Goal: Register for event/course

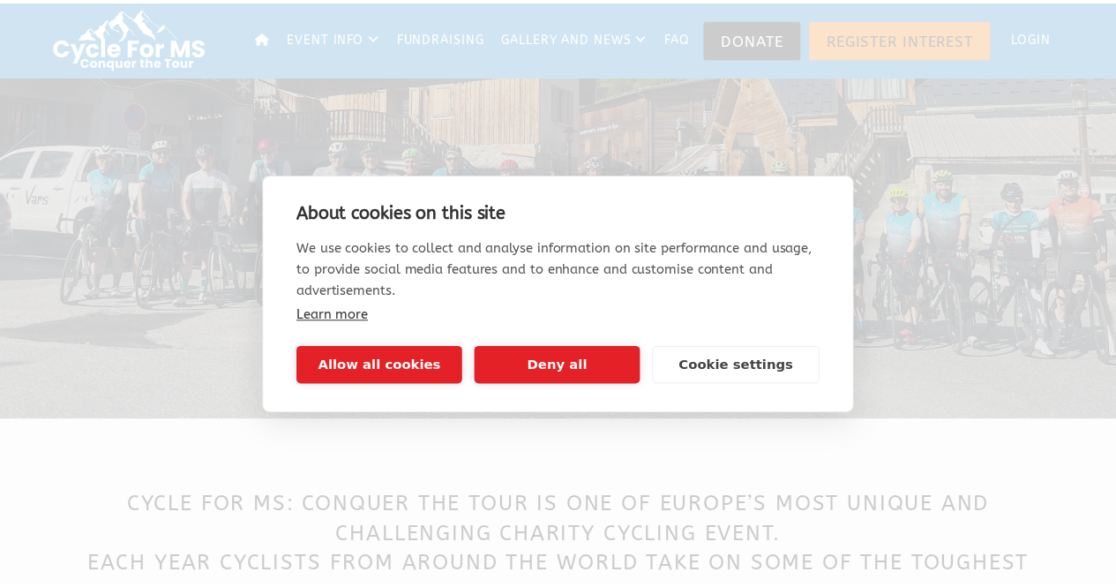
scroll to position [278, 0]
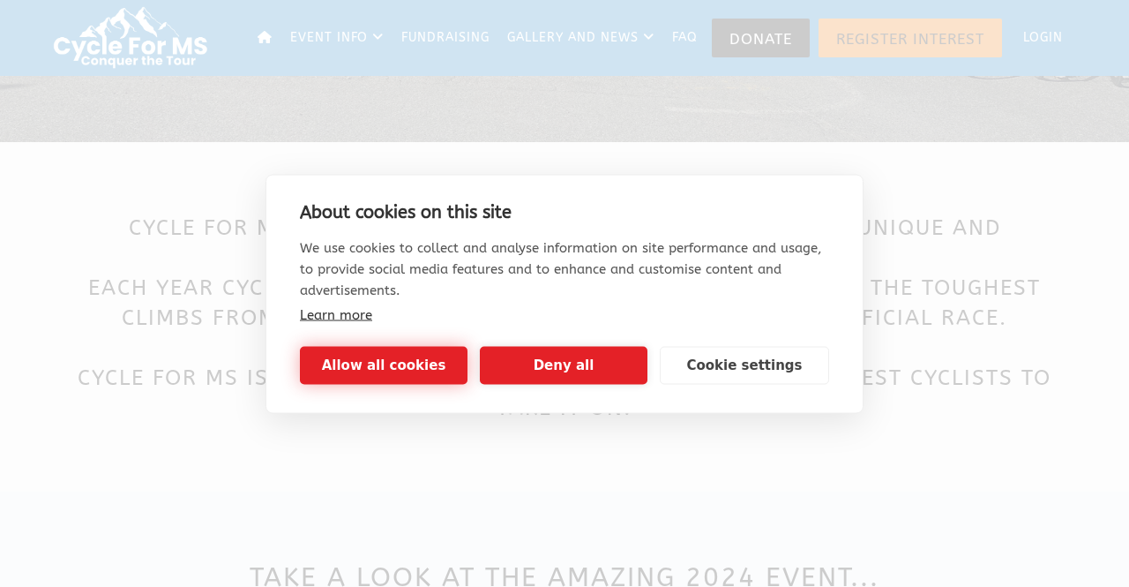
click at [406, 366] on button "Allow all cookies" at bounding box center [384, 365] width 168 height 38
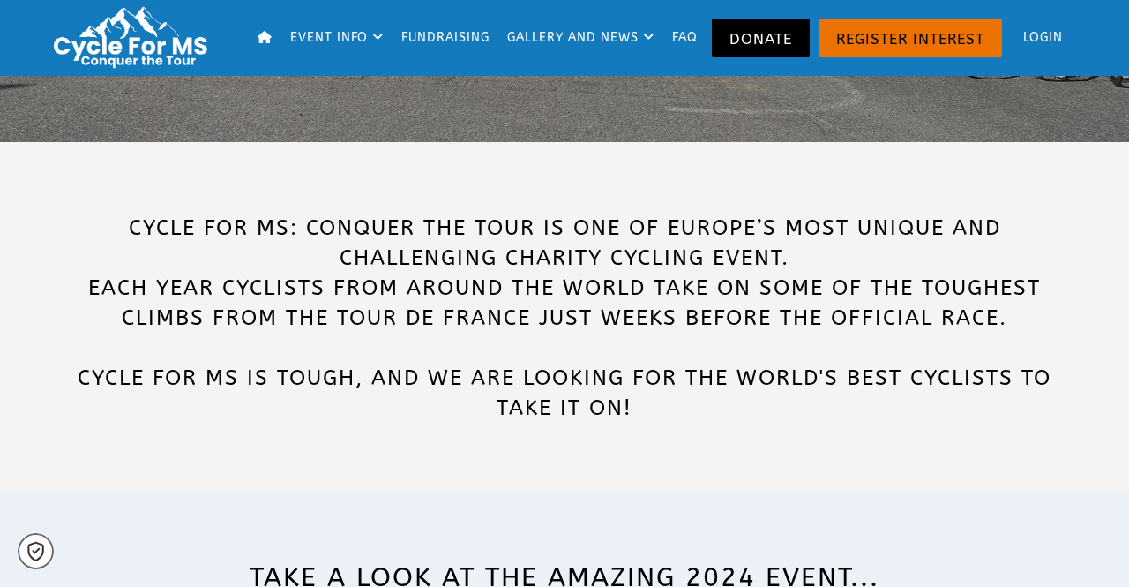
click at [328, 366] on span "CYCLE FOR MS is tough, and we are looking for the world's best cyclists to take…" at bounding box center [565, 392] width 974 height 55
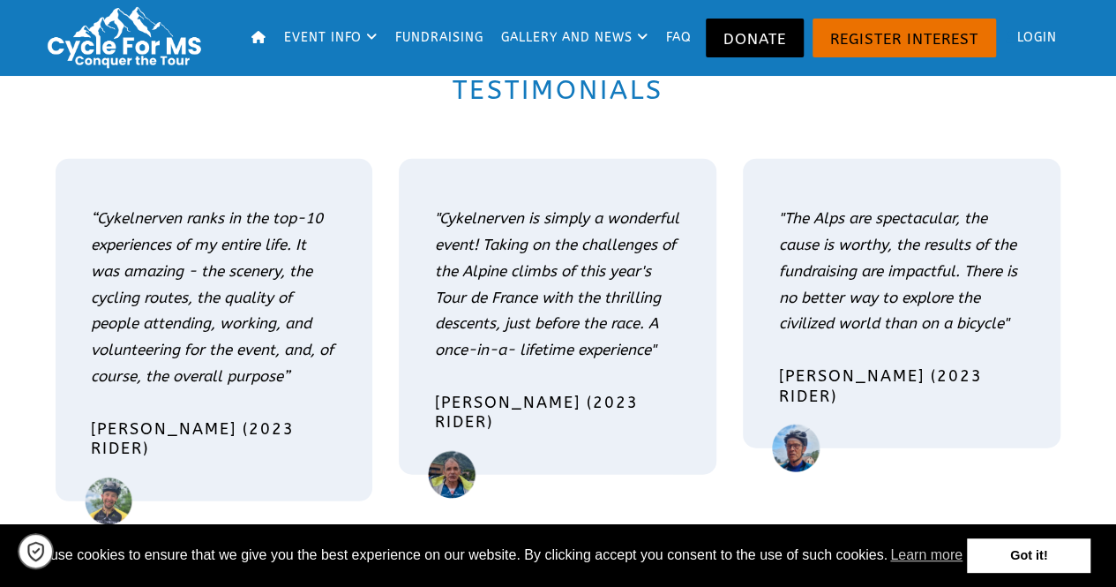
scroll to position [1908, 0]
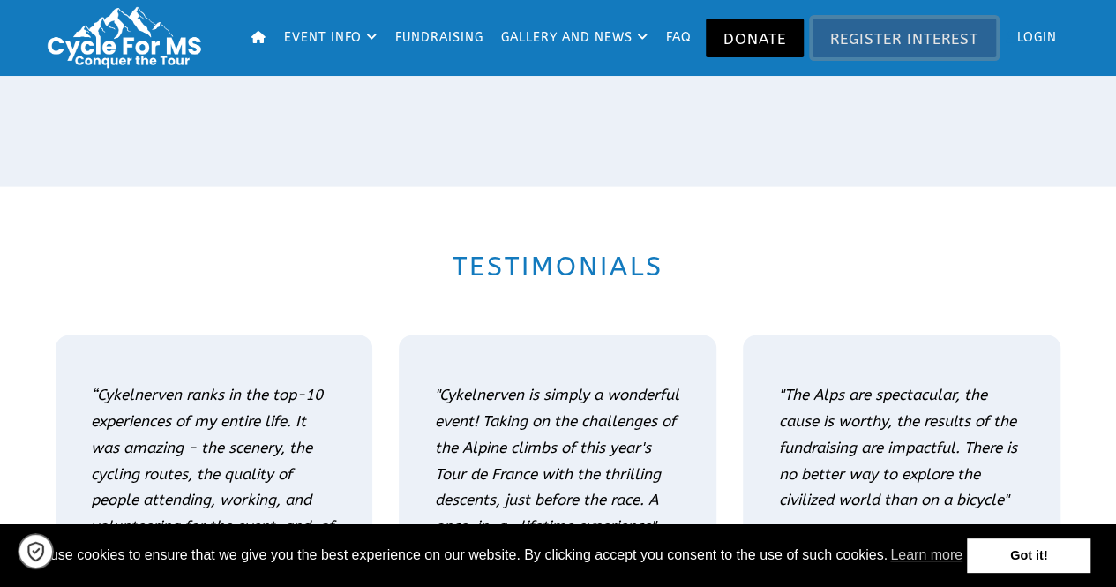
click at [836, 38] on link "Register Interest" at bounding box center [905, 38] width 184 height 39
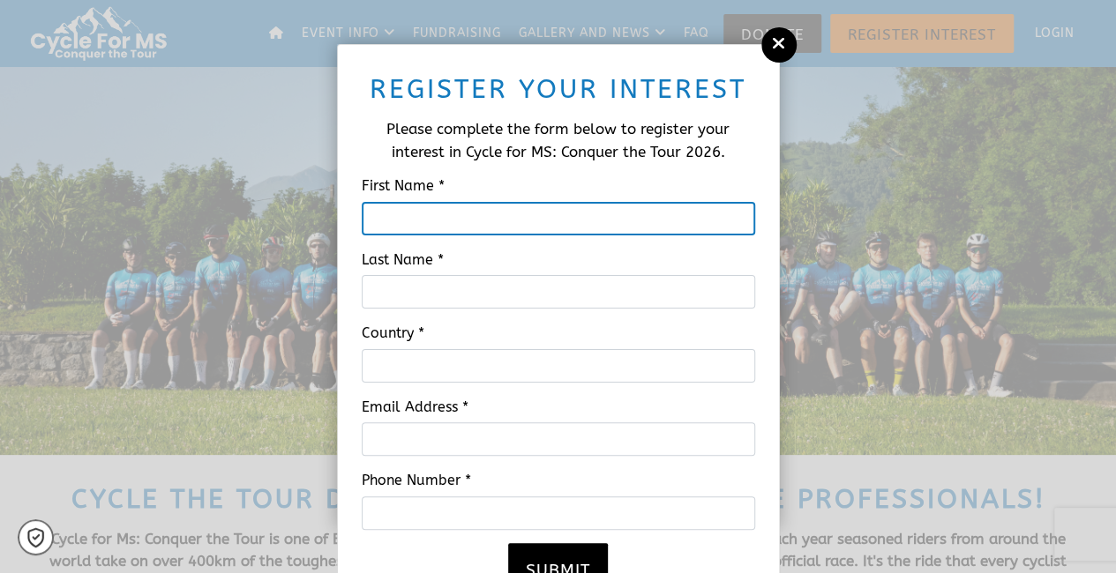
click at [506, 223] on input "First Name *" at bounding box center [559, 219] width 394 height 34
type input "[PERSON_NAME]"
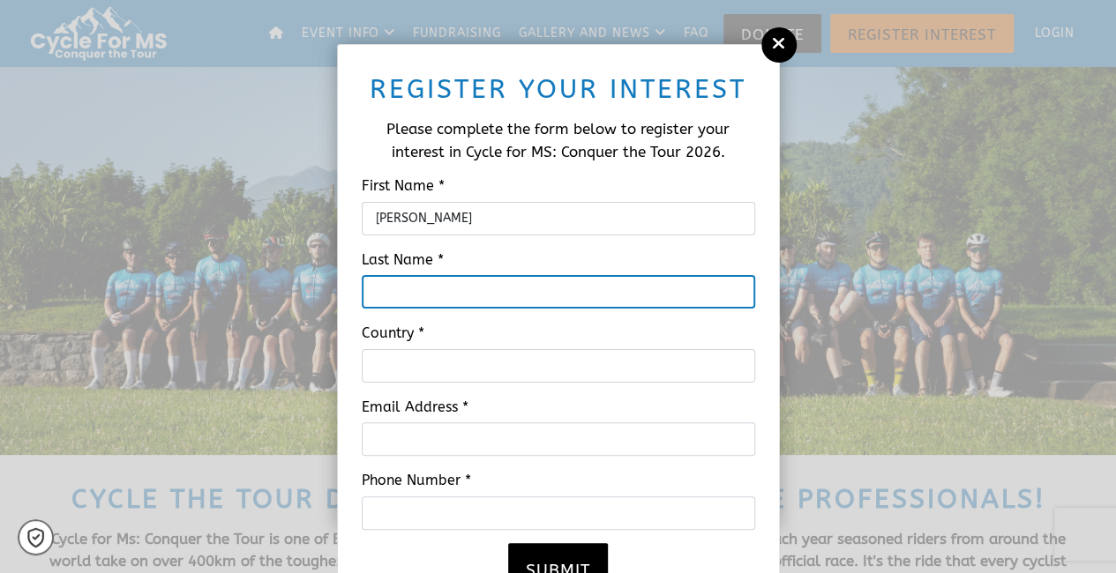
type input "Rijkse"
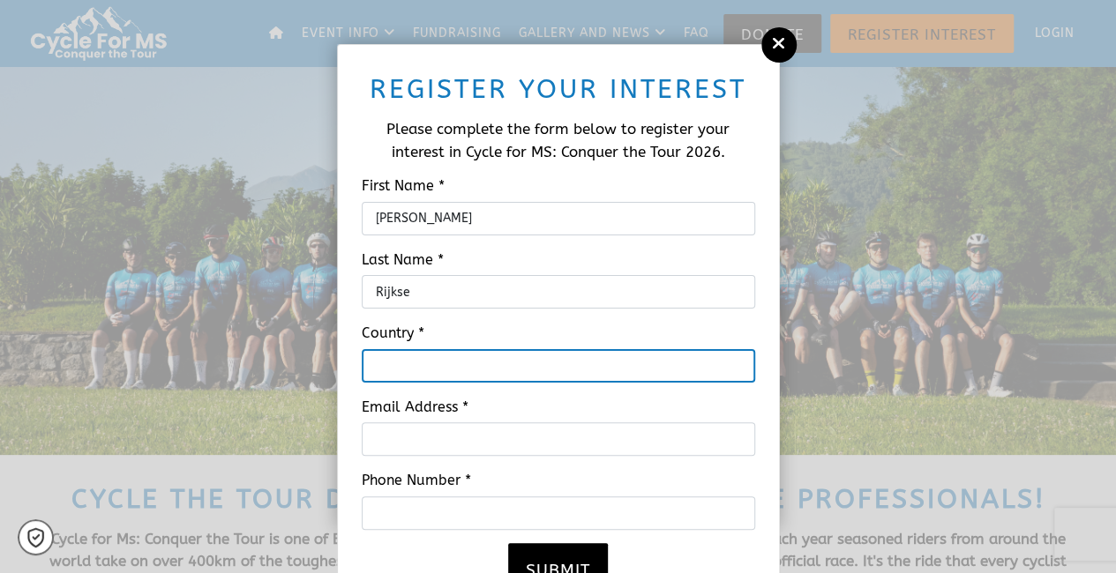
type input "[GEOGRAPHIC_DATA]"
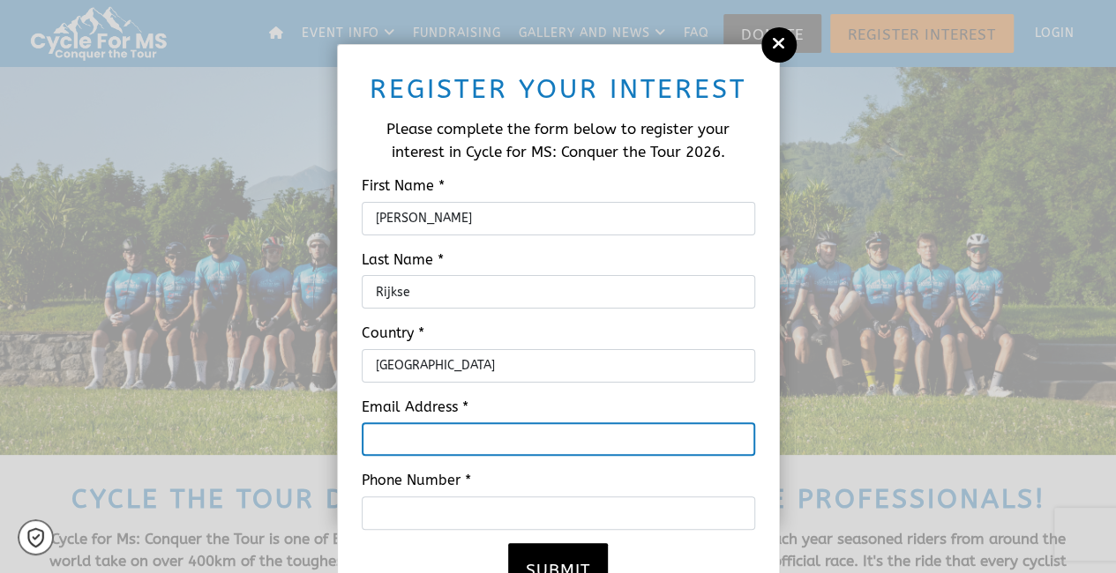
type input "[EMAIL_ADDRESS][DOMAIN_NAME]"
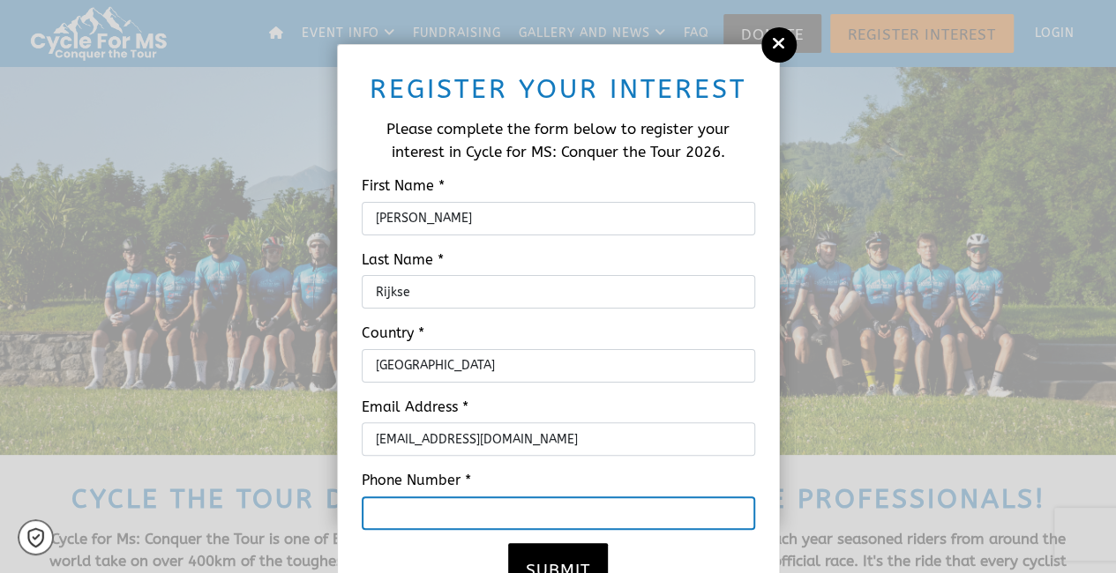
type input "07525757470"
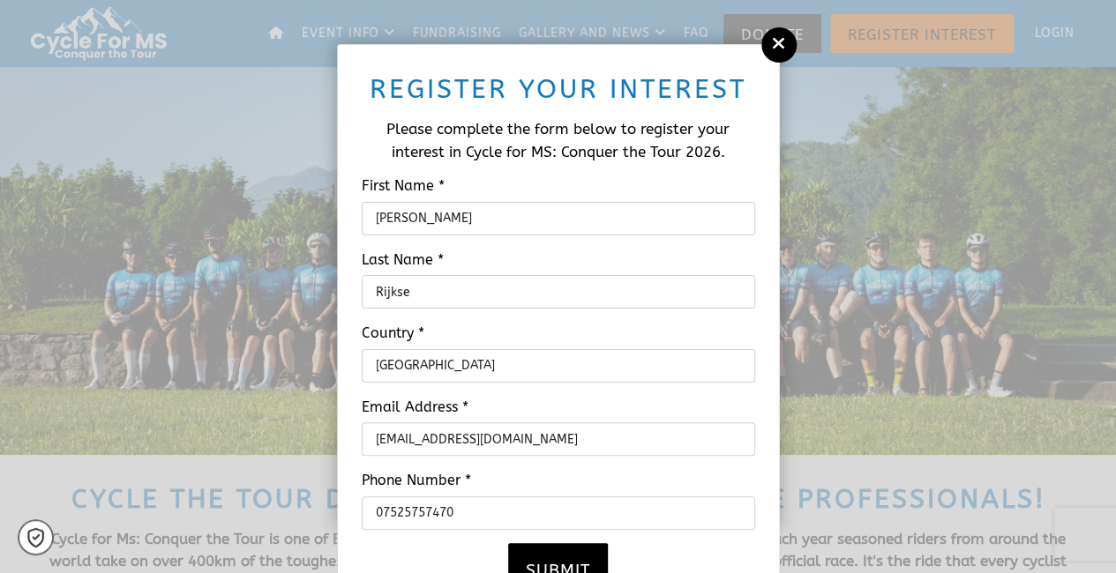
drag, startPoint x: 502, startPoint y: 264, endPoint x: 502, endPoint y: 327, distance: 63.5
click at [502, 327] on div "Register your interest Please complete the form below to register your interest…" at bounding box center [558, 329] width 415 height 532
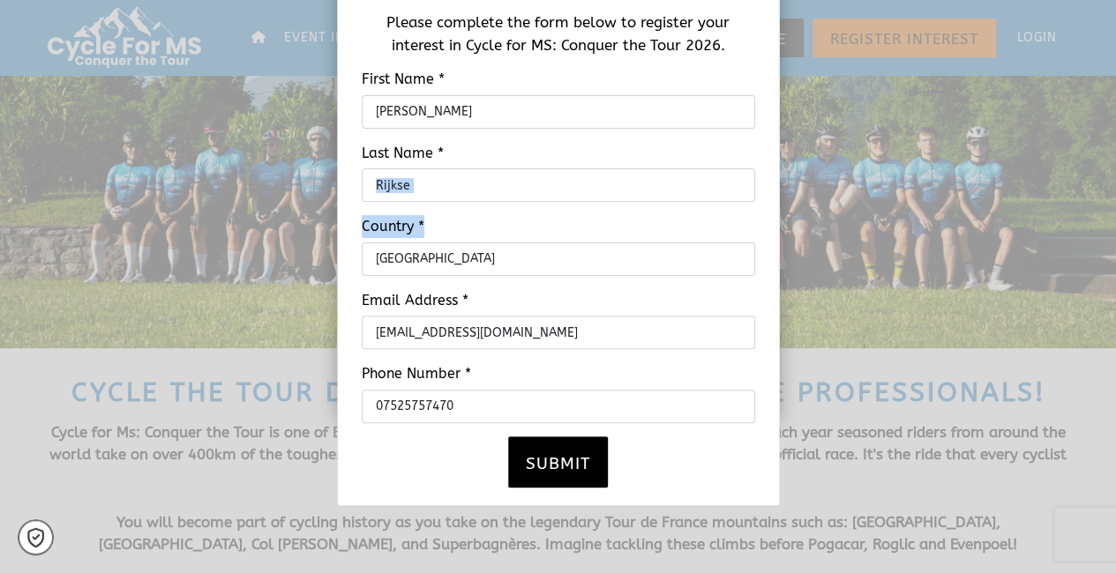
scroll to position [112, 0]
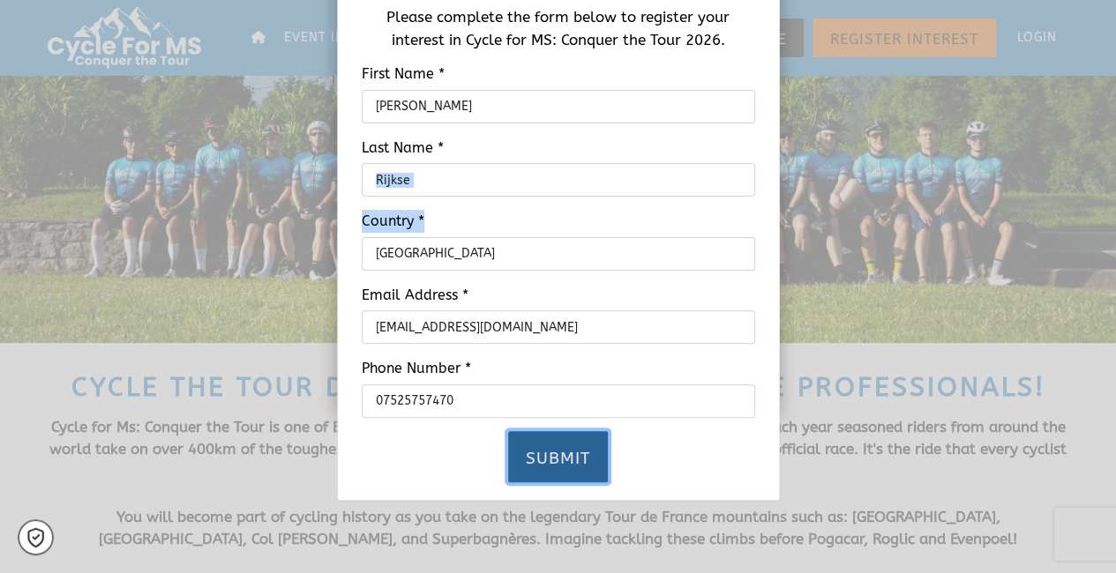
click at [579, 465] on button "Submit" at bounding box center [558, 456] width 100 height 51
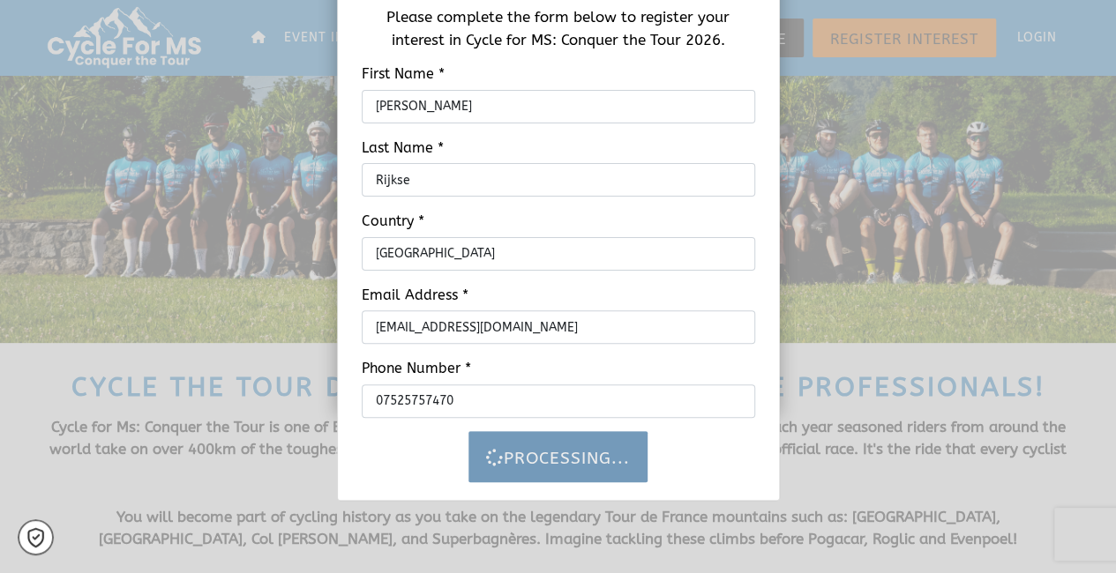
click at [579, 465] on div "Processing..." at bounding box center [558, 456] width 415 height 51
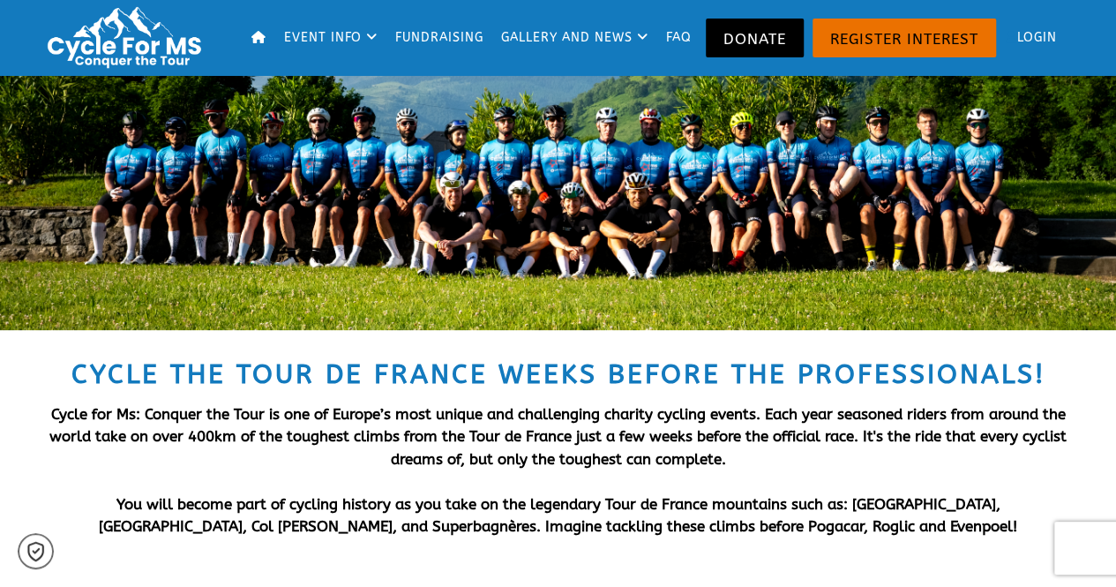
scroll to position [131, 0]
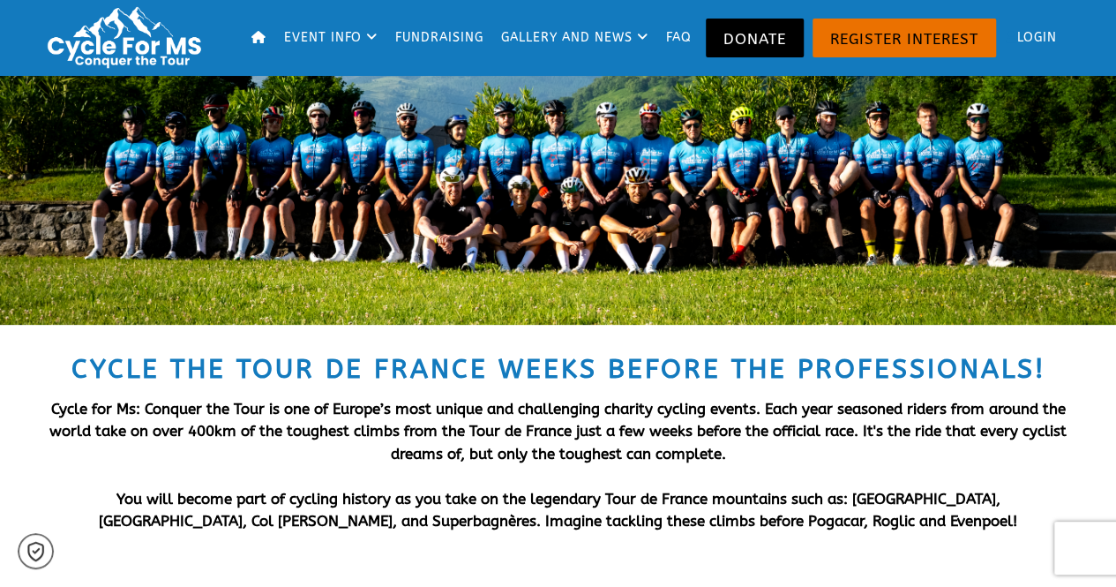
click at [450, 317] on div at bounding box center [559, 130] width 706 height 388
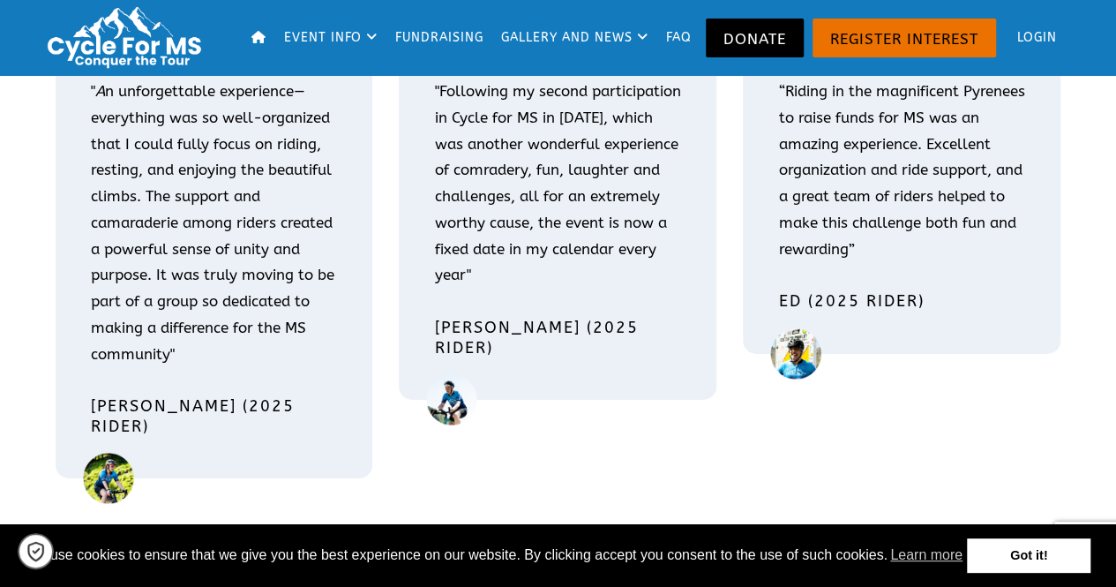
scroll to position [2897, 0]
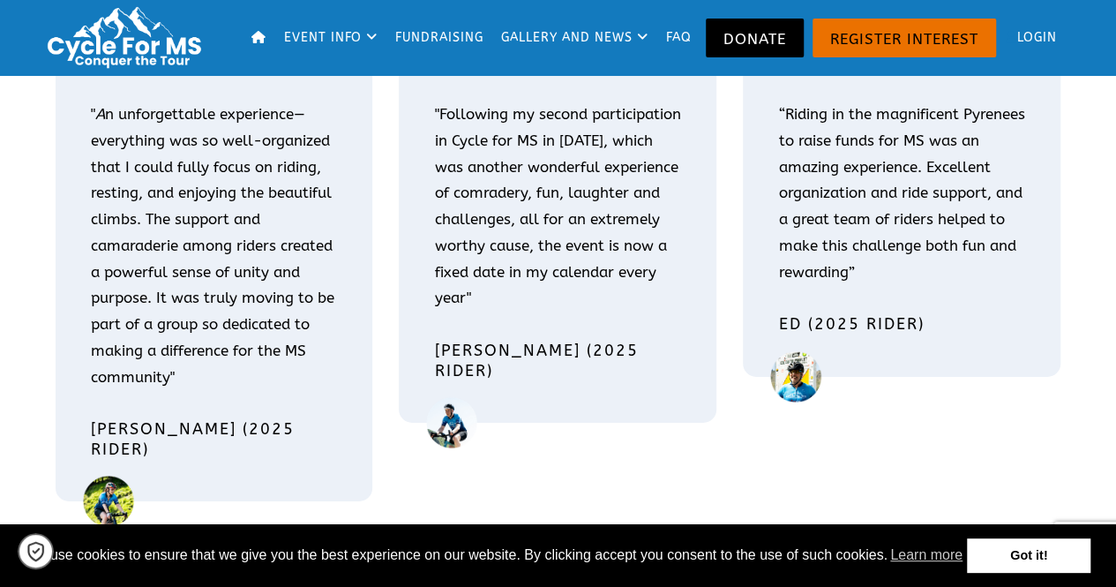
click at [386, 195] on div "Testimonials " A" at bounding box center [558, 222] width 1032 height 586
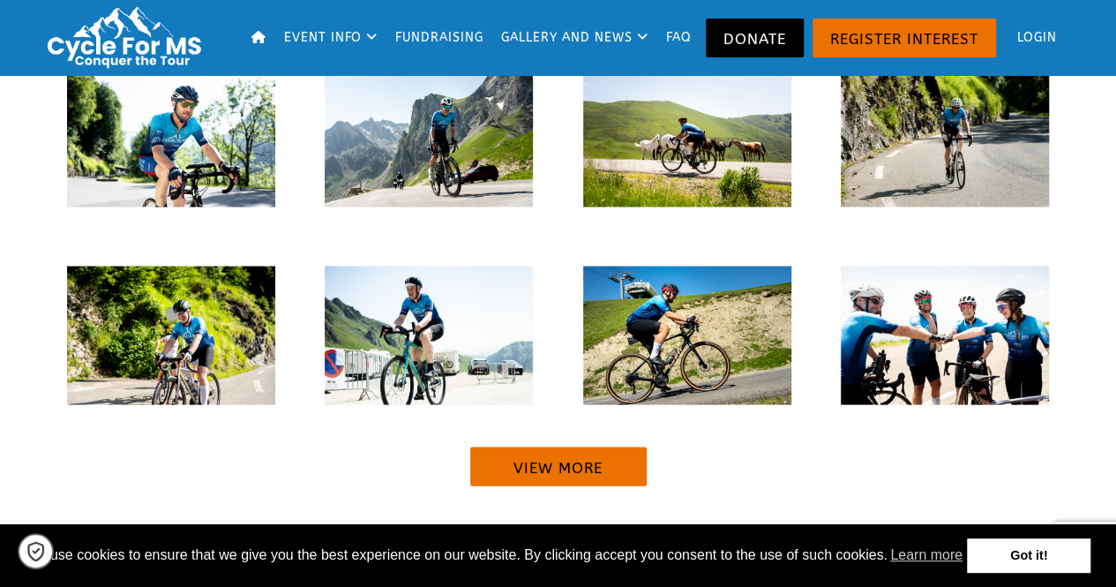
scroll to position [4973, 0]
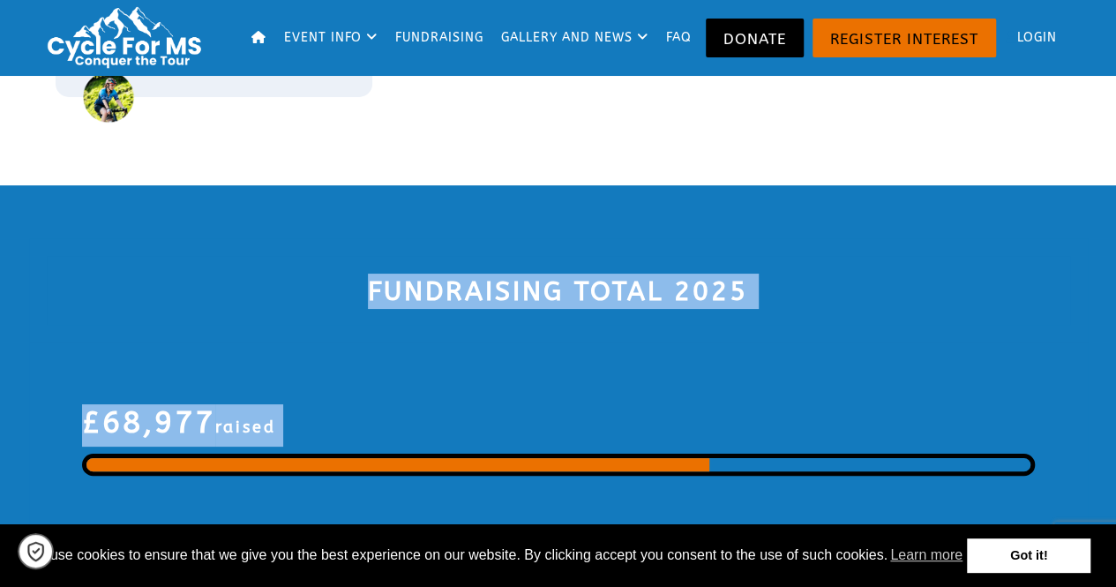
drag, startPoint x: 49, startPoint y: 241, endPoint x: 933, endPoint y: -61, distance: 935.0
